Goal: Transaction & Acquisition: Purchase product/service

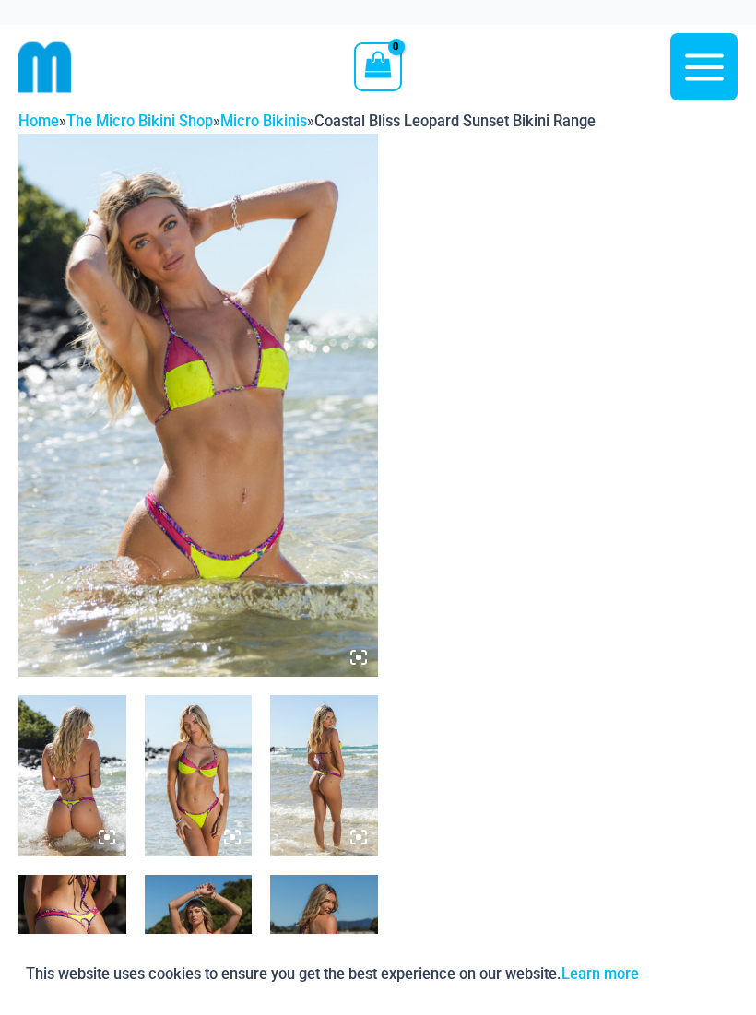
click at [111, 312] on img at bounding box center [197, 405] width 359 height 543
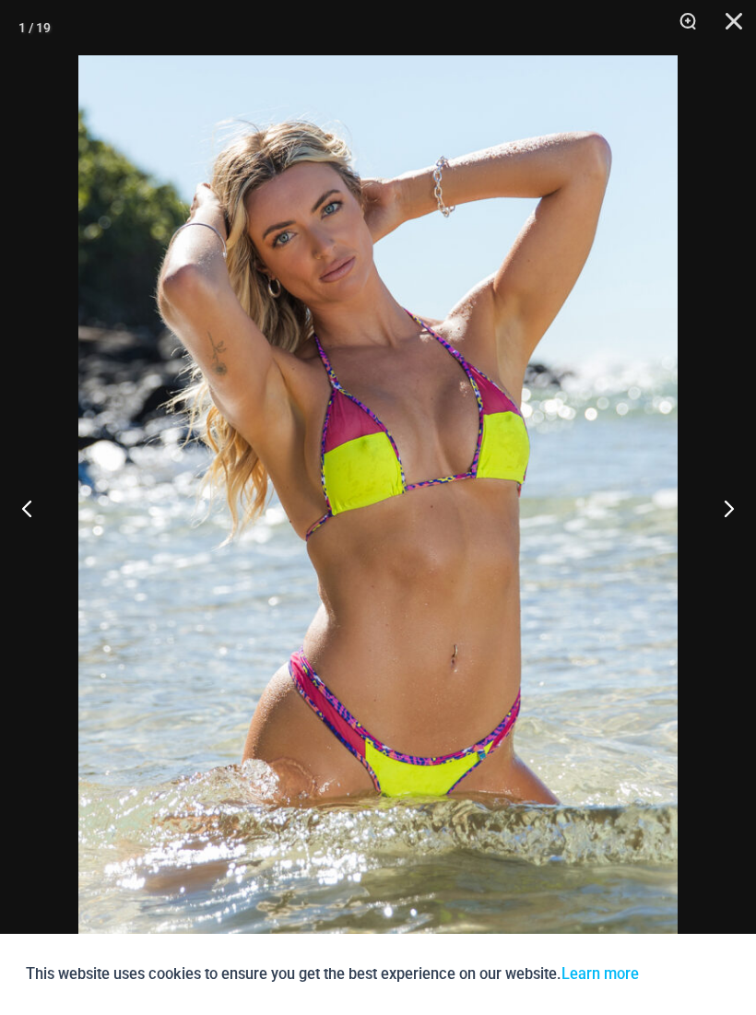
click at [720, 510] on button "Next" at bounding box center [721, 508] width 69 height 92
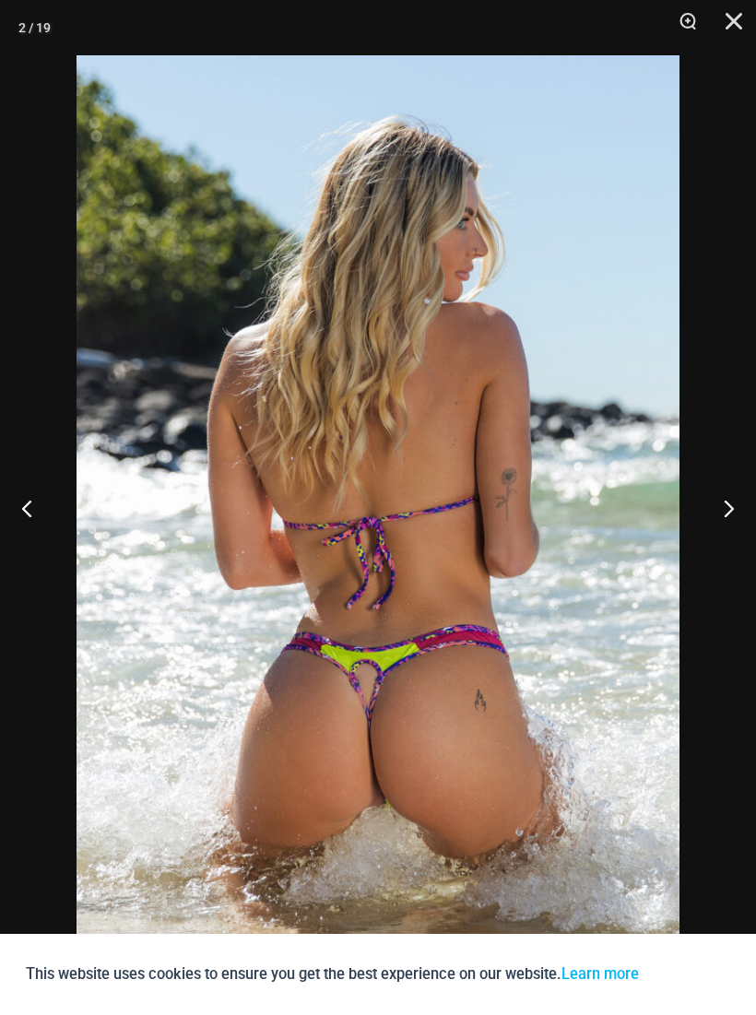
click at [723, 500] on button "Next" at bounding box center [721, 508] width 69 height 92
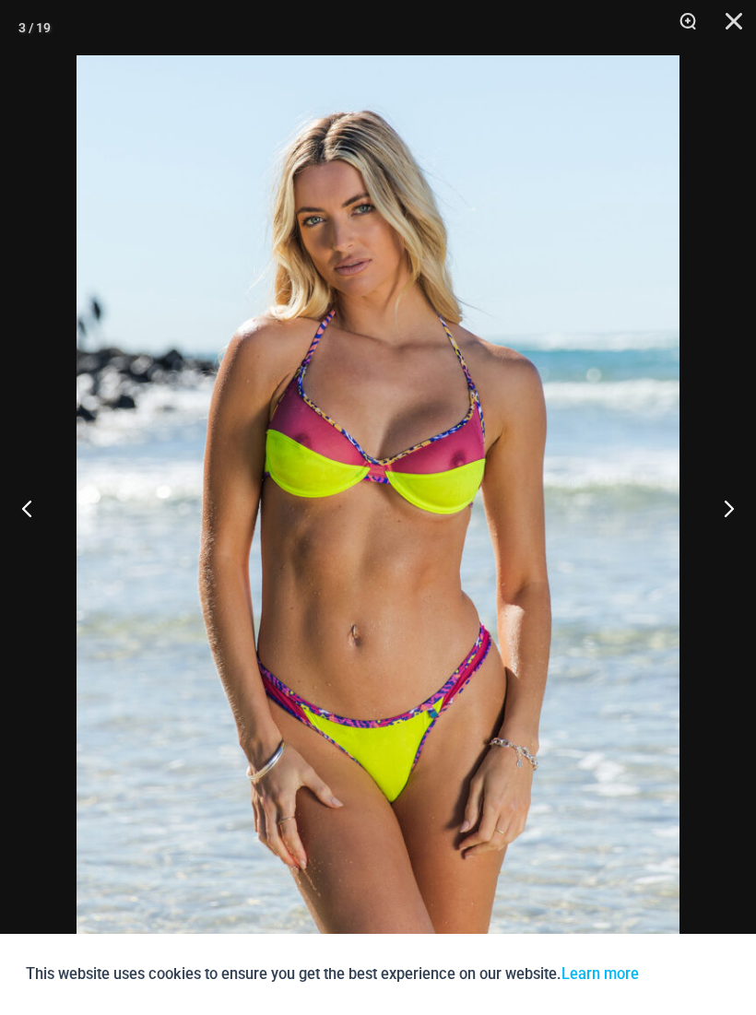
click at [723, 499] on button "Next" at bounding box center [721, 508] width 69 height 92
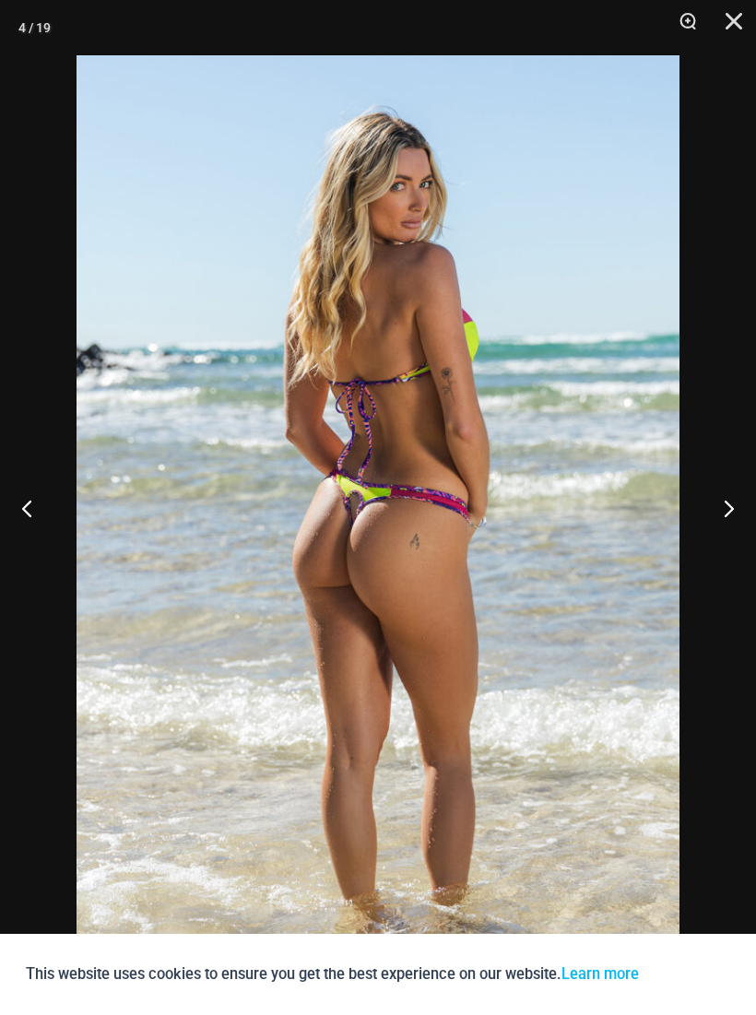
click at [728, 494] on button "Next" at bounding box center [721, 508] width 69 height 92
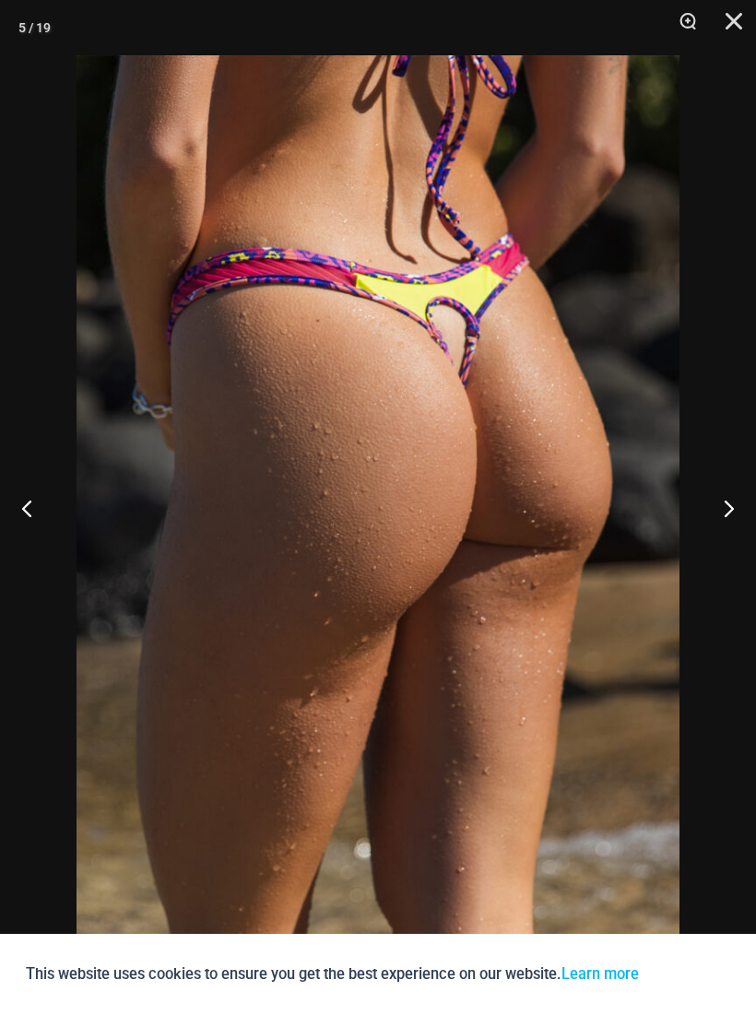
click at [726, 495] on button "Next" at bounding box center [721, 508] width 69 height 92
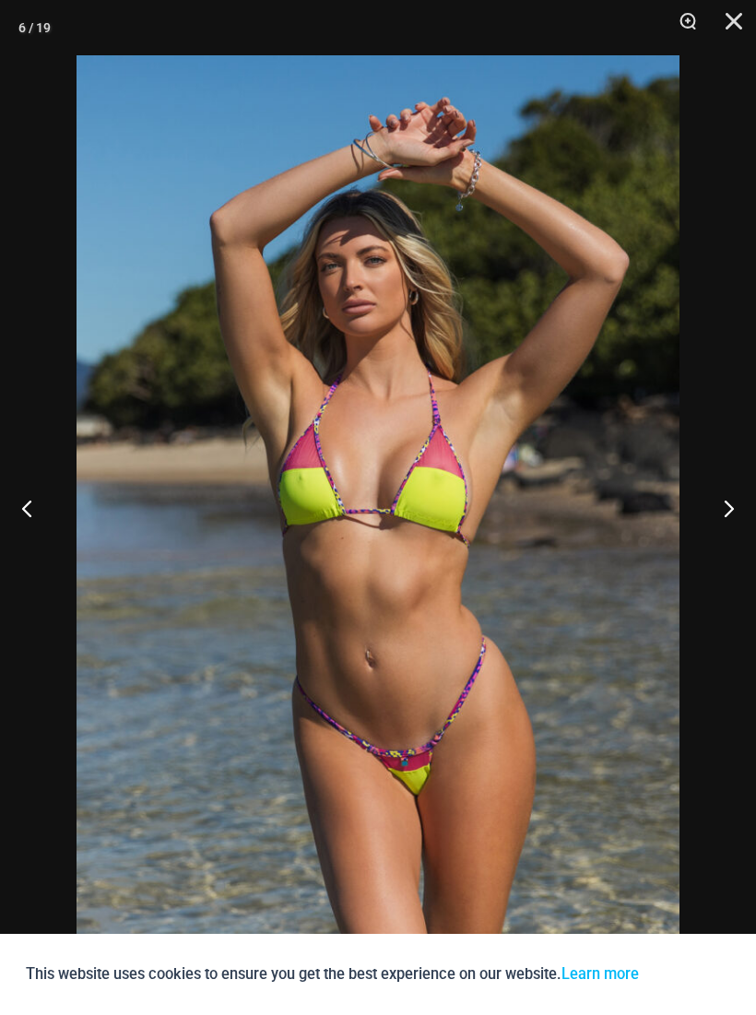
click at [726, 493] on button "Next" at bounding box center [721, 508] width 69 height 92
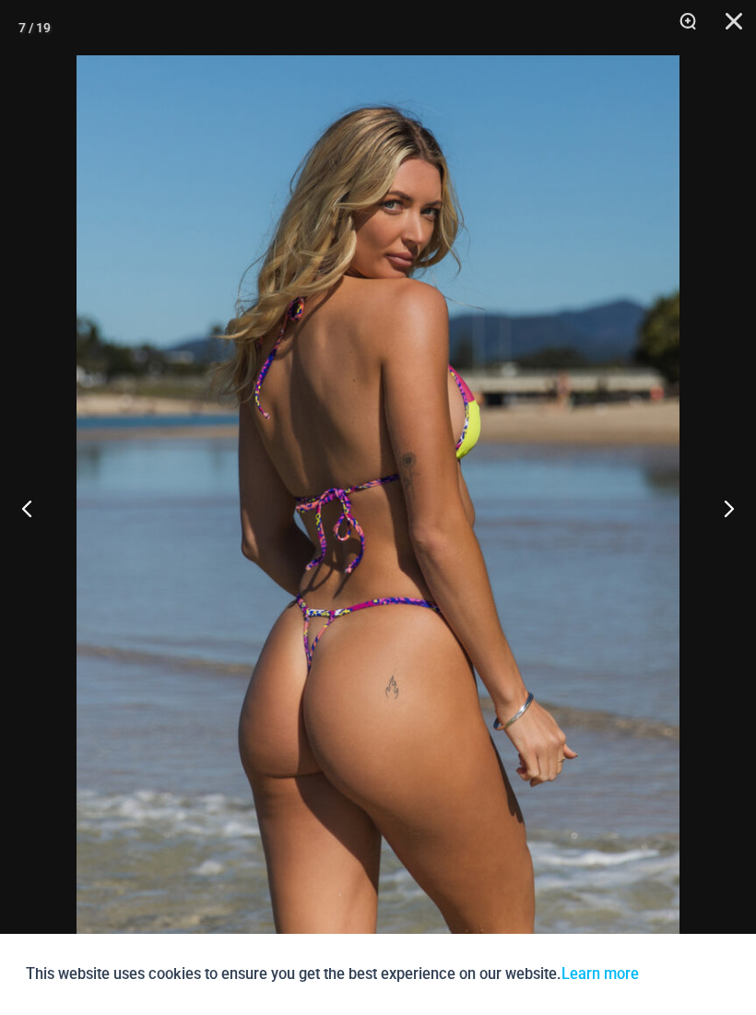
click at [730, 491] on button "Next" at bounding box center [721, 508] width 69 height 92
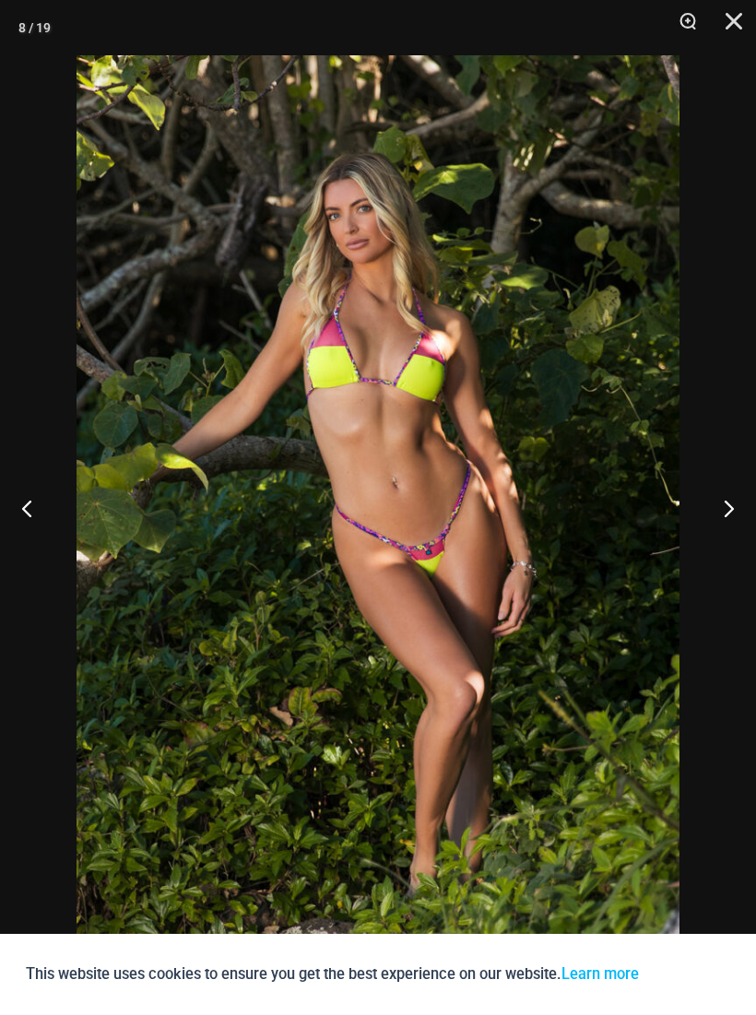
click at [727, 491] on button "Next" at bounding box center [721, 508] width 69 height 92
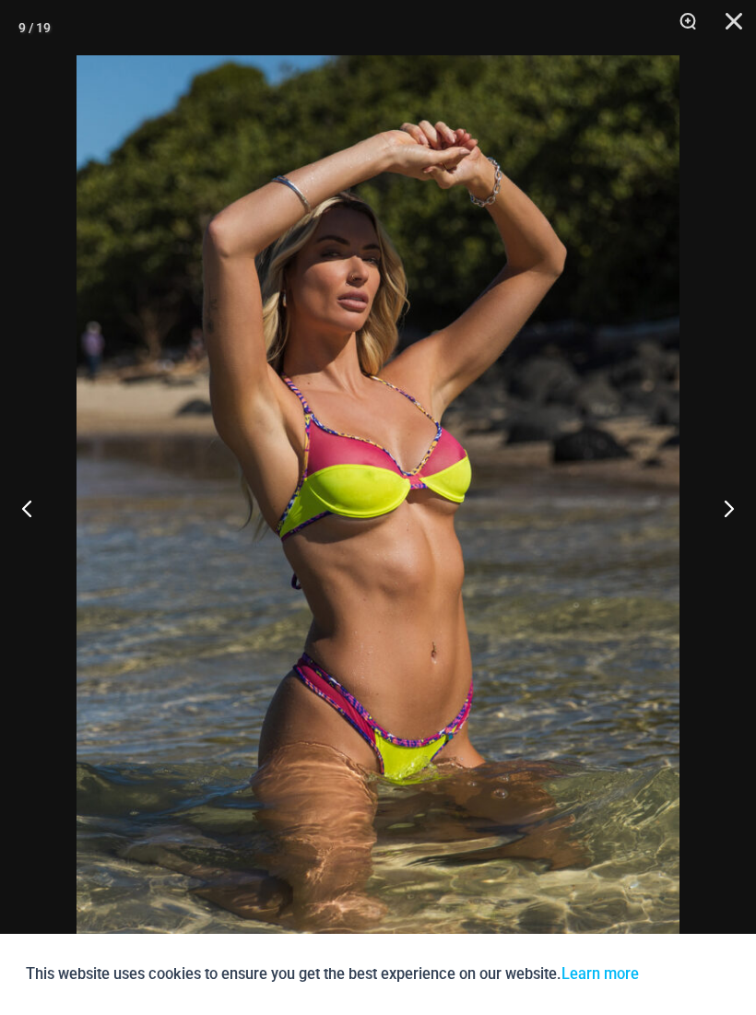
click at [726, 495] on button "Next" at bounding box center [721, 508] width 69 height 92
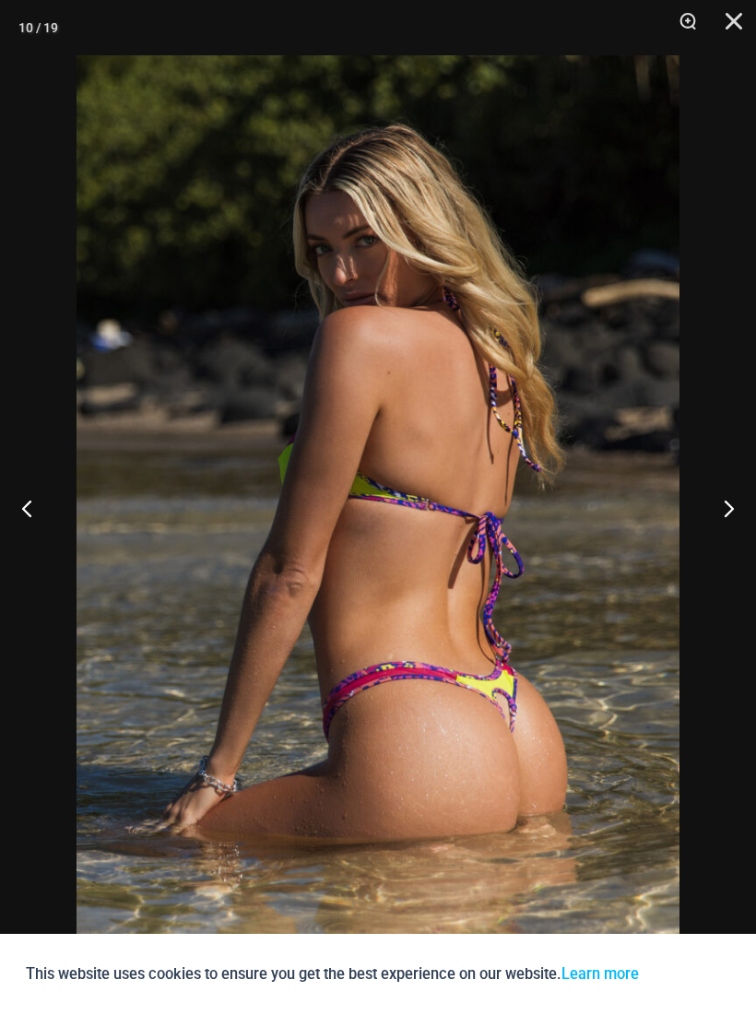
click at [33, 512] on button "Previous" at bounding box center [34, 508] width 69 height 92
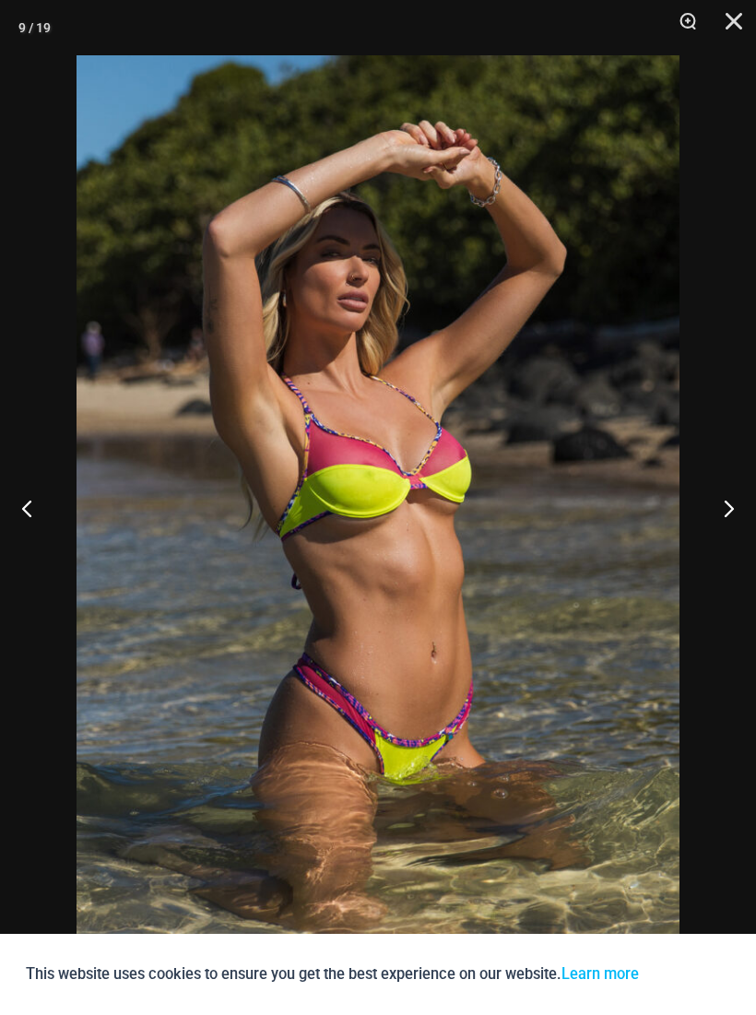
click at [728, 492] on button "Next" at bounding box center [721, 508] width 69 height 92
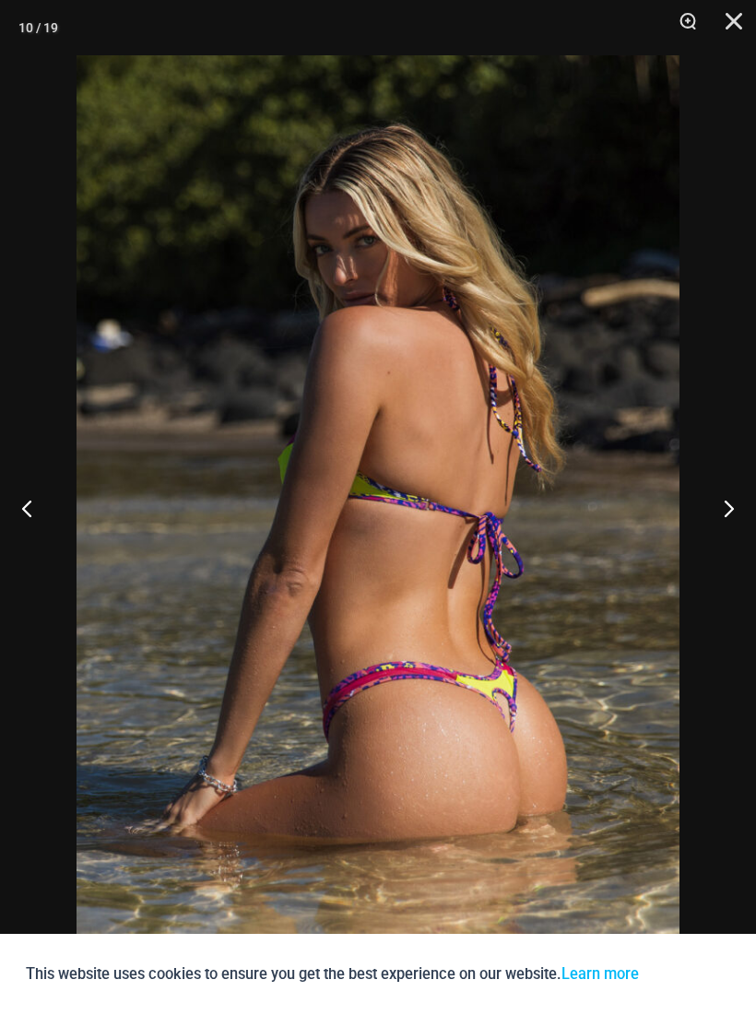
click at [723, 504] on button "Next" at bounding box center [721, 508] width 69 height 92
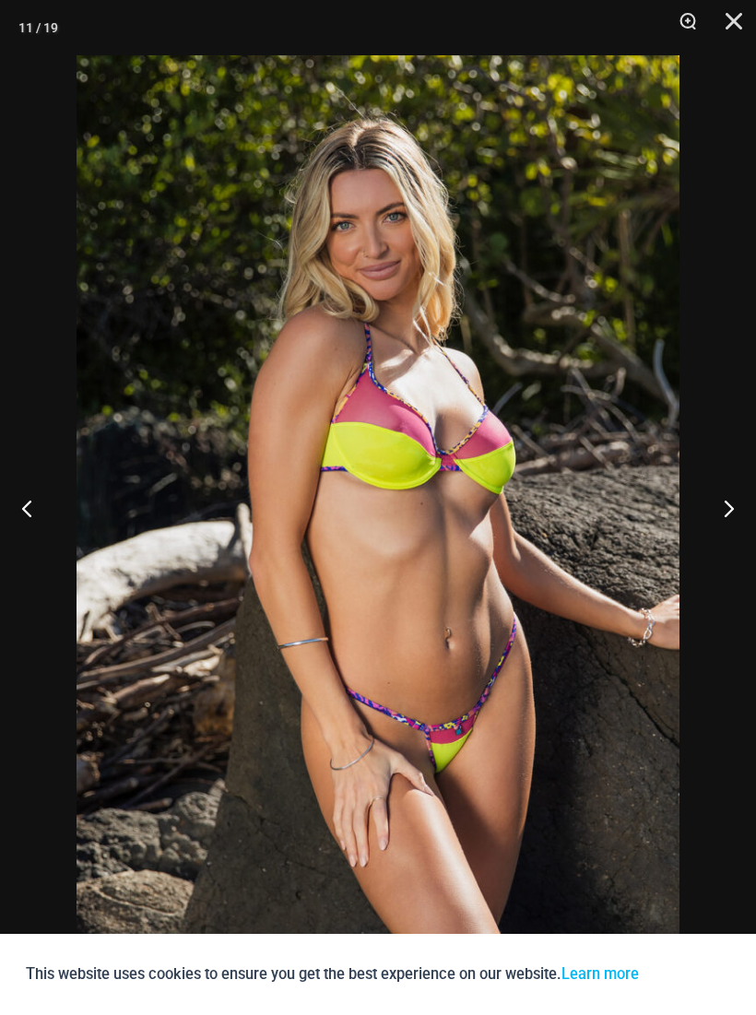
click at [721, 507] on button "Next" at bounding box center [721, 508] width 69 height 92
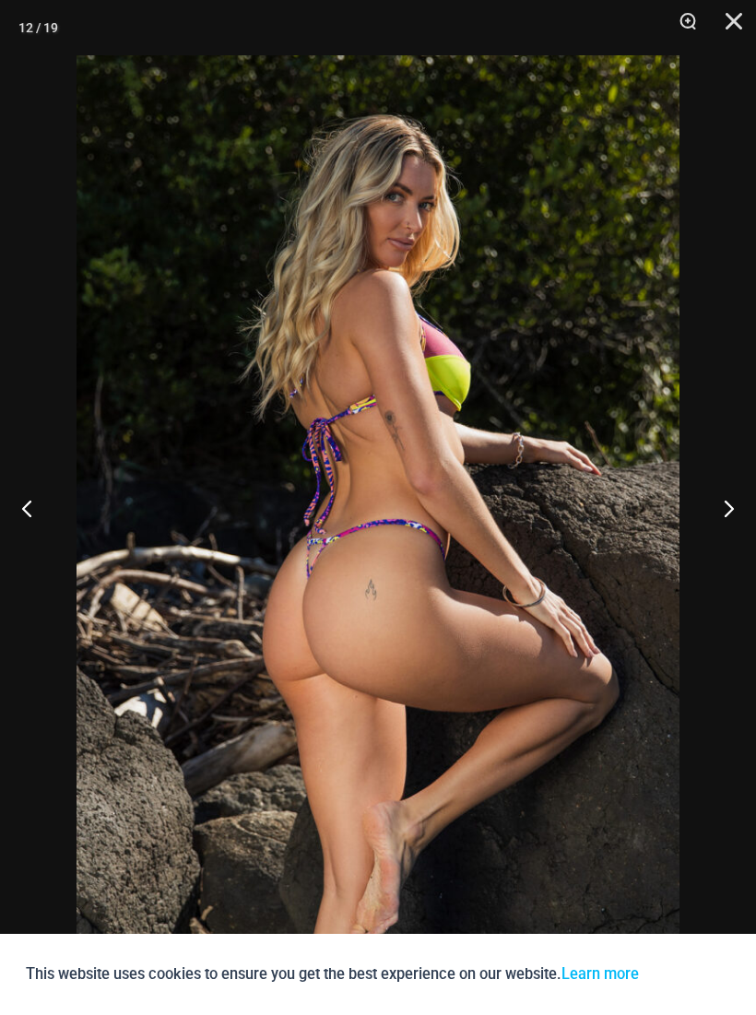
click at [724, 506] on button "Next" at bounding box center [721, 508] width 69 height 92
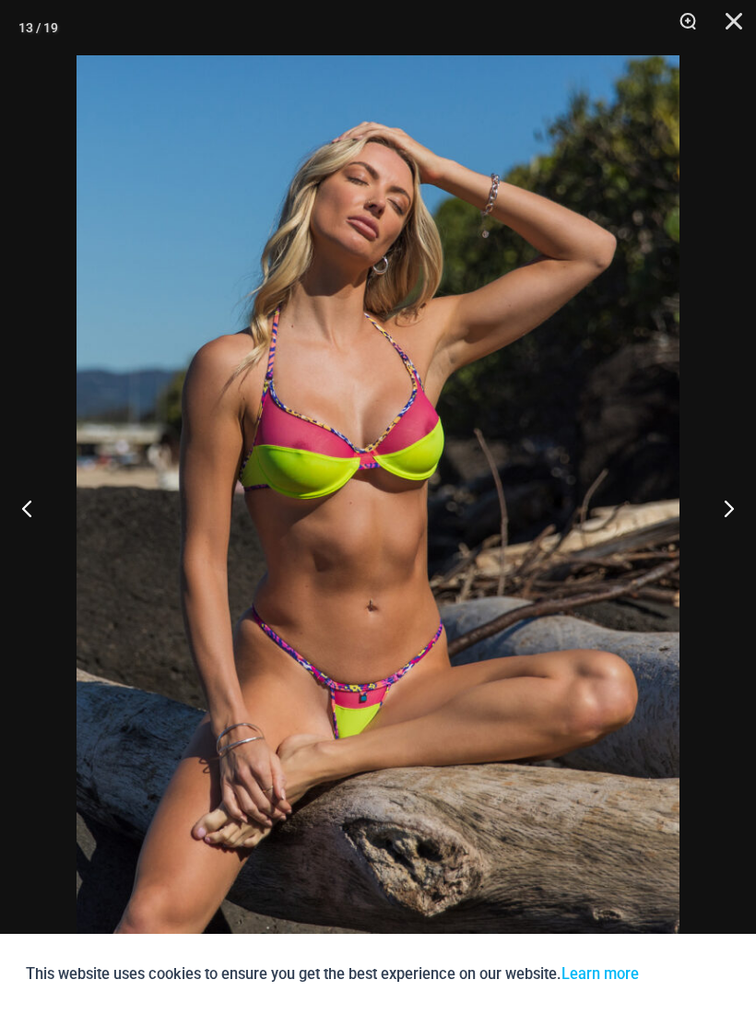
click at [723, 506] on button "Next" at bounding box center [721, 508] width 69 height 92
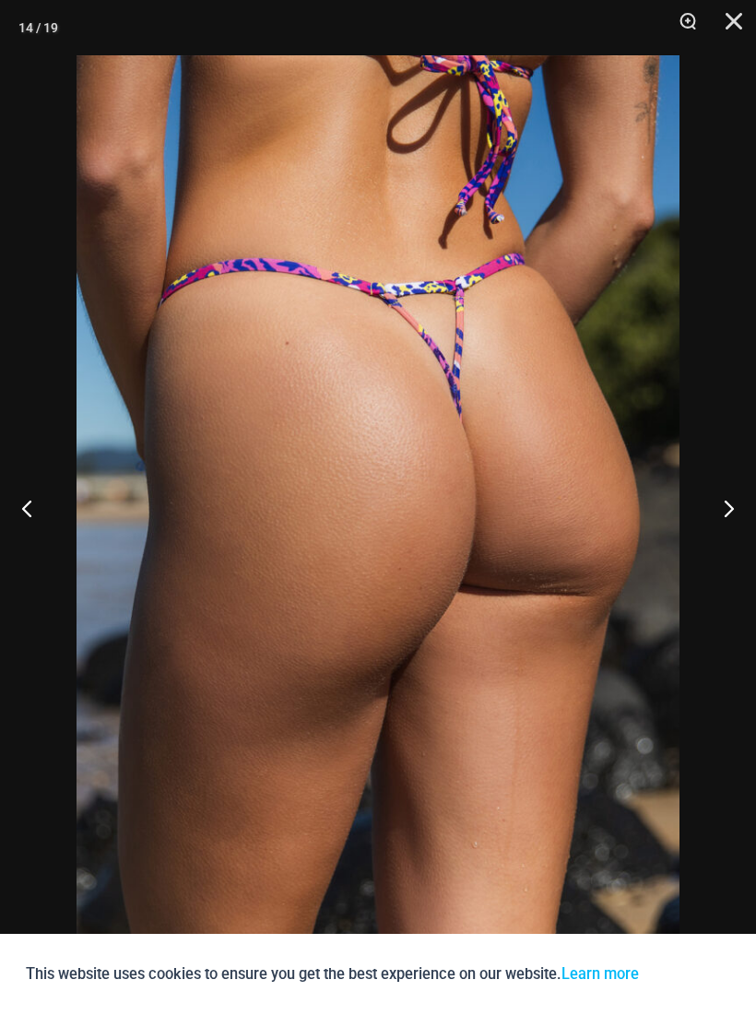
click at [724, 507] on button "Next" at bounding box center [721, 508] width 69 height 92
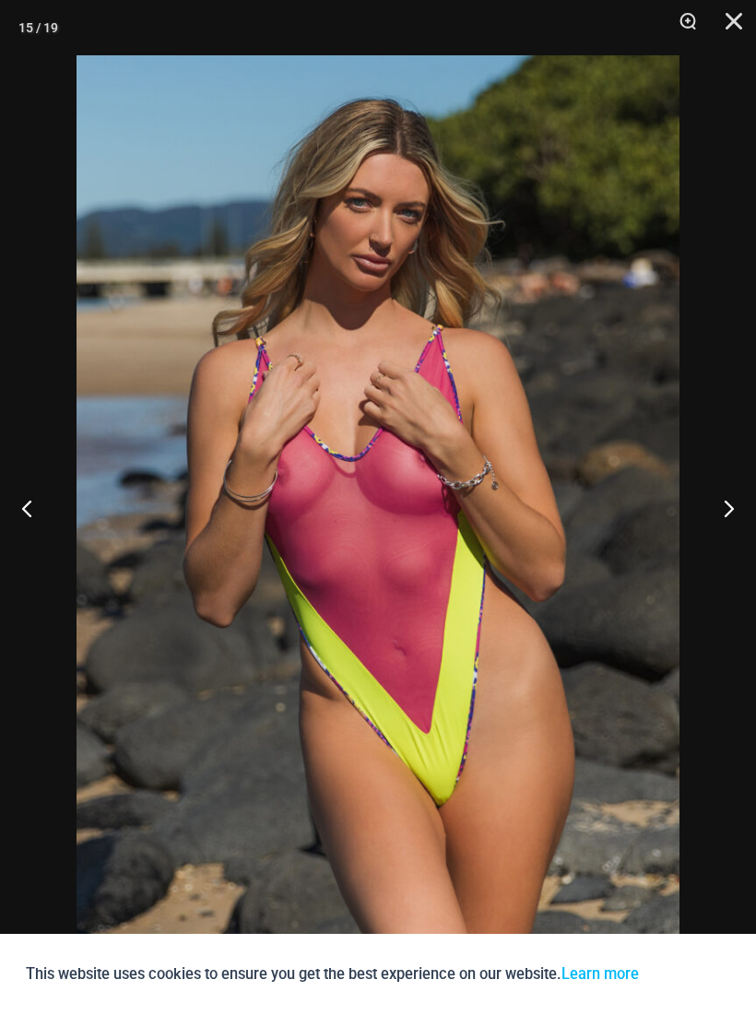
click at [723, 516] on button "Next" at bounding box center [721, 508] width 69 height 92
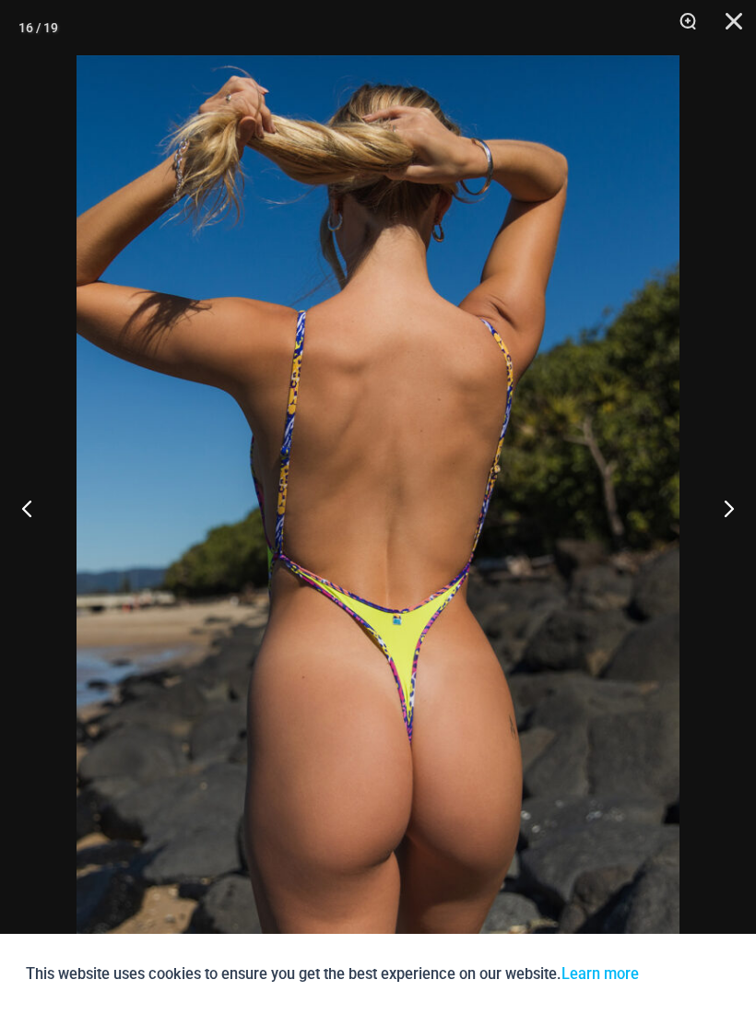
click at [734, 507] on button "Next" at bounding box center [721, 508] width 69 height 92
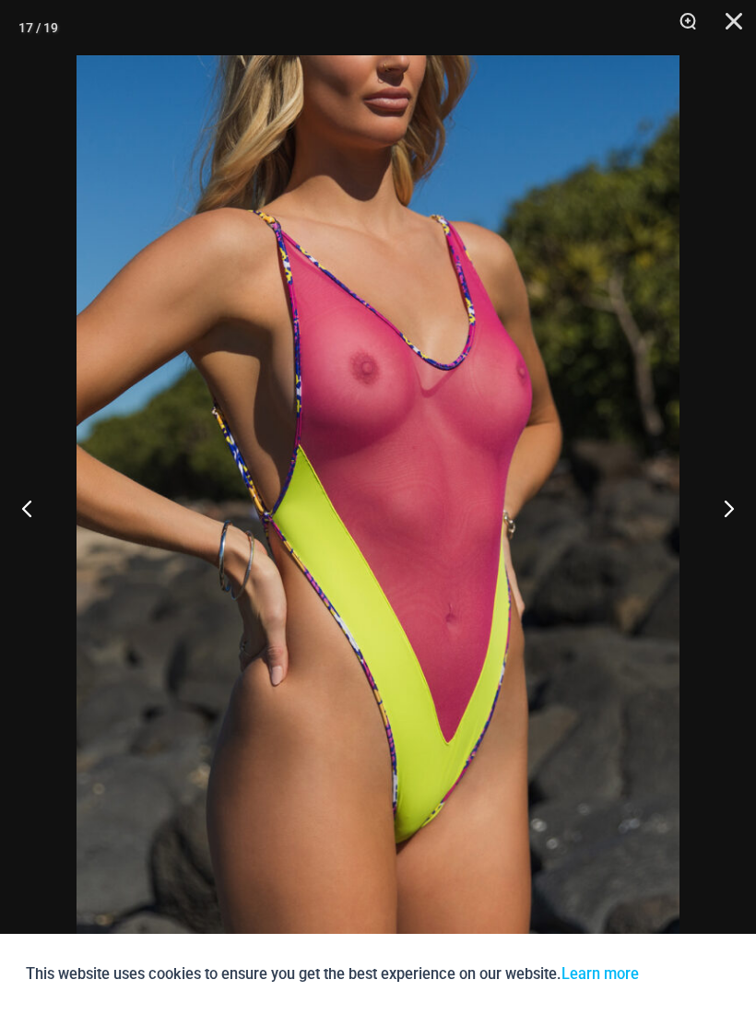
click at [721, 508] on button "Next" at bounding box center [721, 508] width 69 height 92
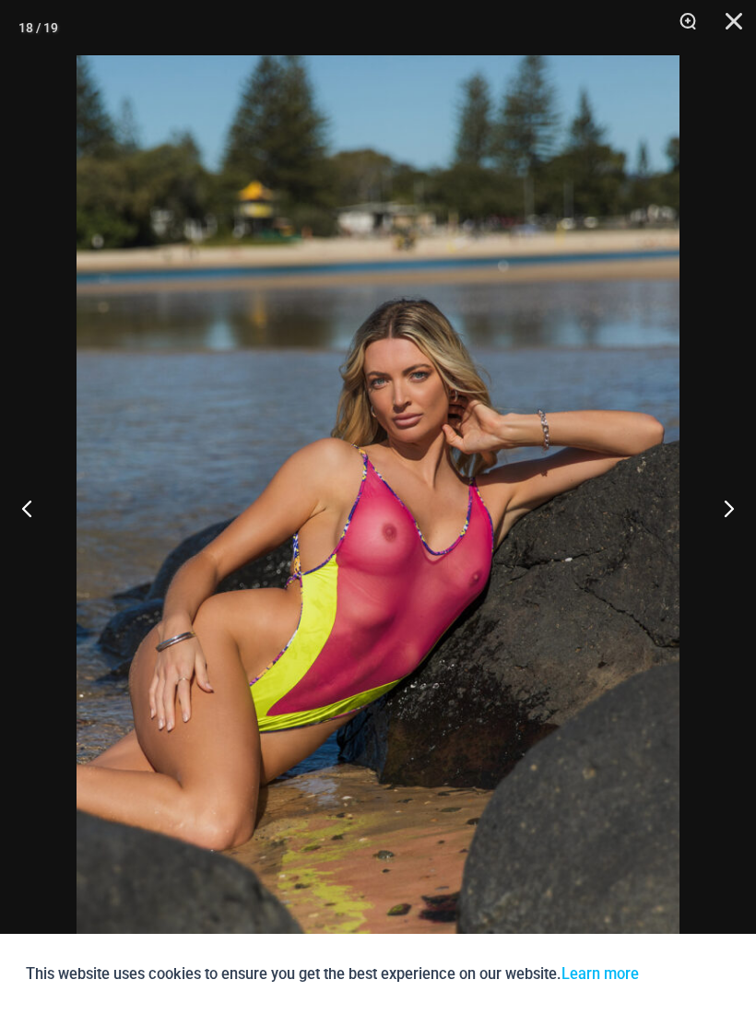
click at [725, 506] on button "Next" at bounding box center [721, 508] width 69 height 92
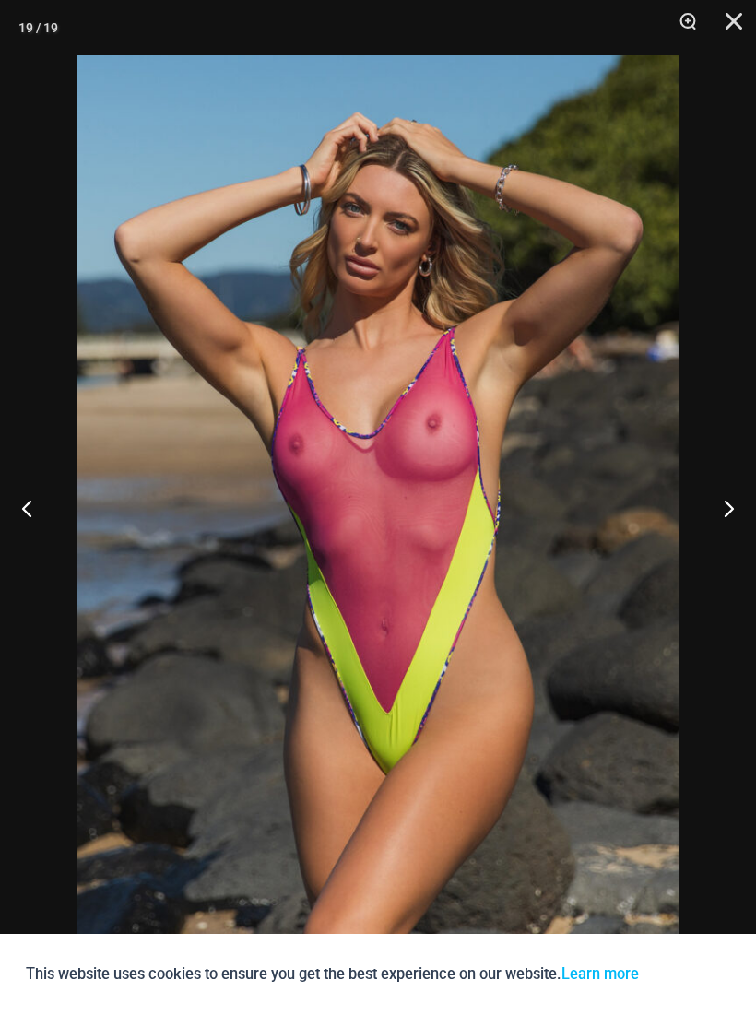
click at [722, 507] on button "Next" at bounding box center [721, 508] width 69 height 92
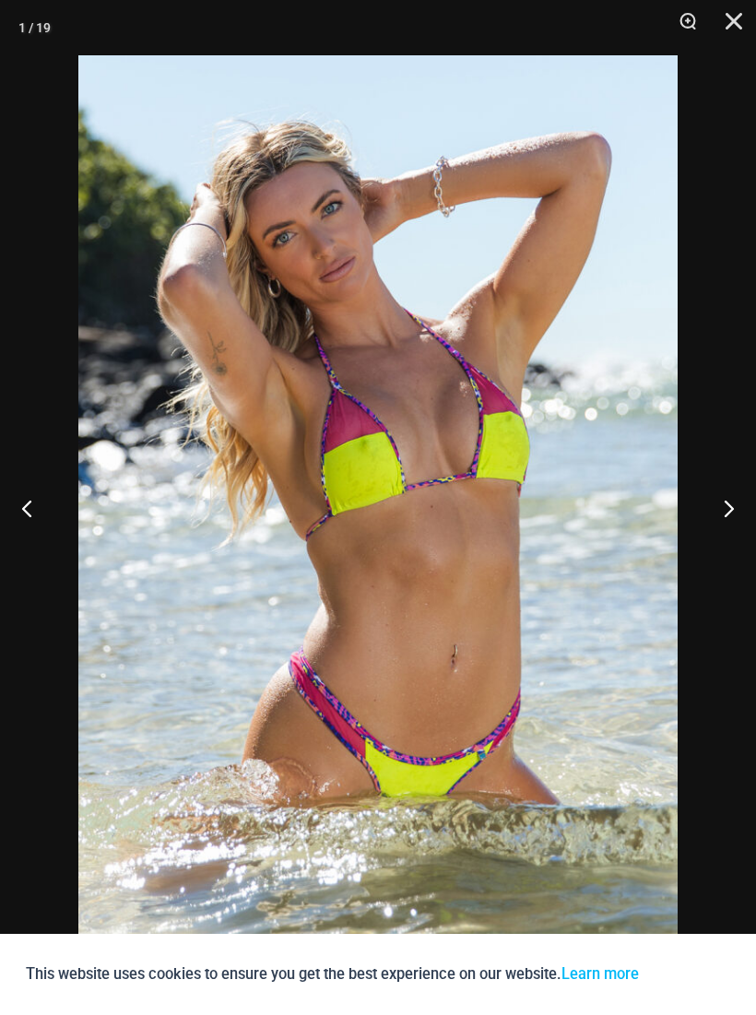
click at [723, 503] on button "Next" at bounding box center [721, 508] width 69 height 92
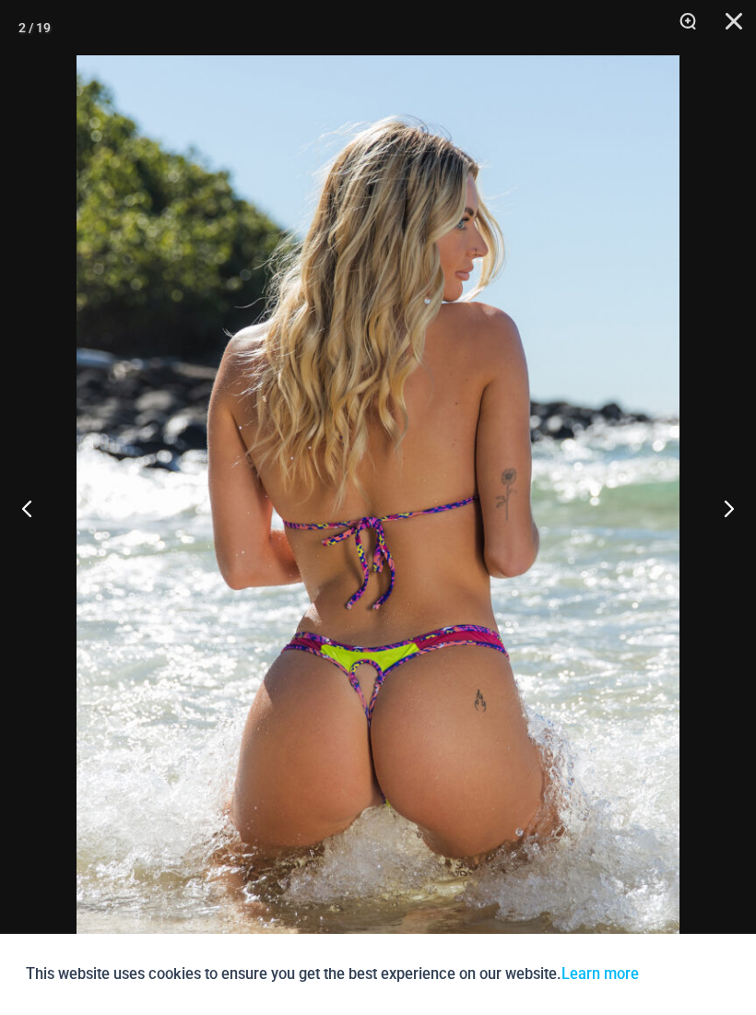
click at [727, 23] on button "Close" at bounding box center [727, 27] width 46 height 55
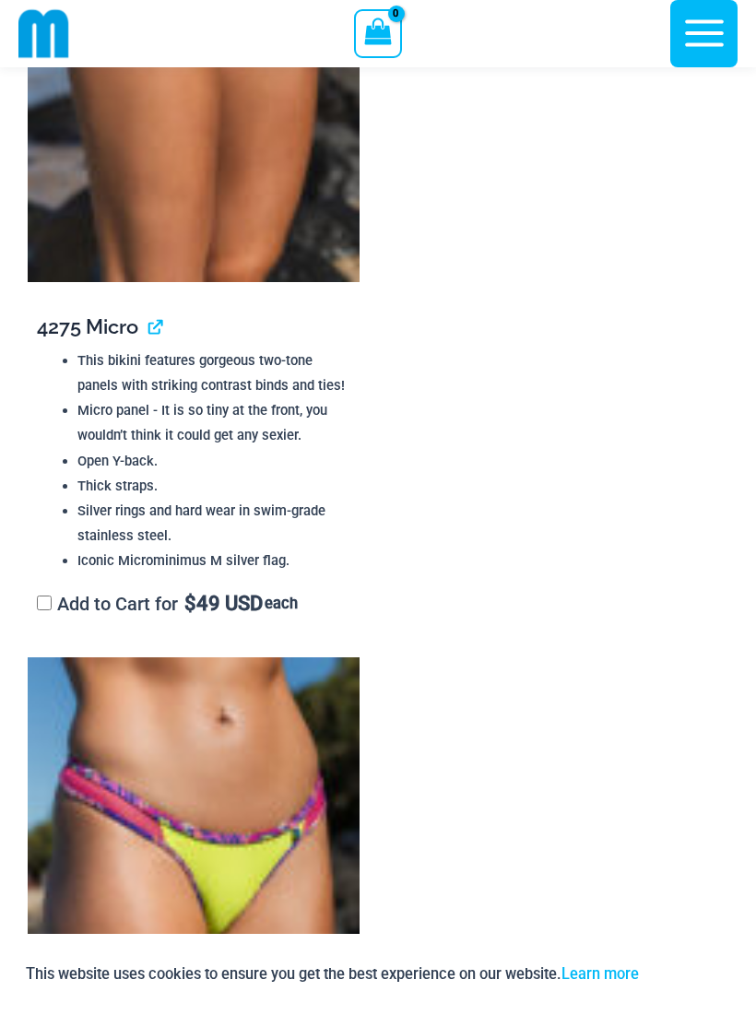
scroll to position [4394, 0]
